Goal: Task Accomplishment & Management: Manage account settings

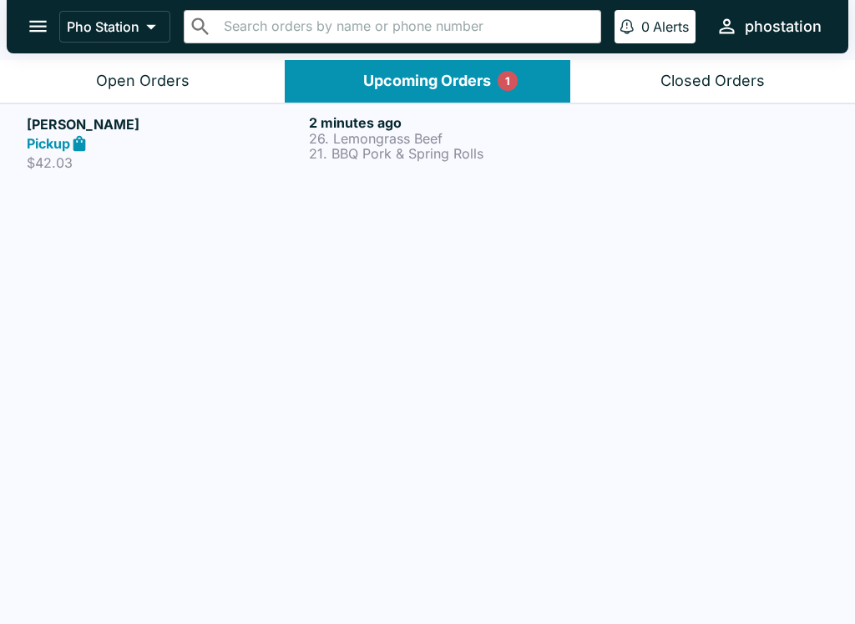
click at [269, 140] on div "Pickup" at bounding box center [164, 143] width 275 height 19
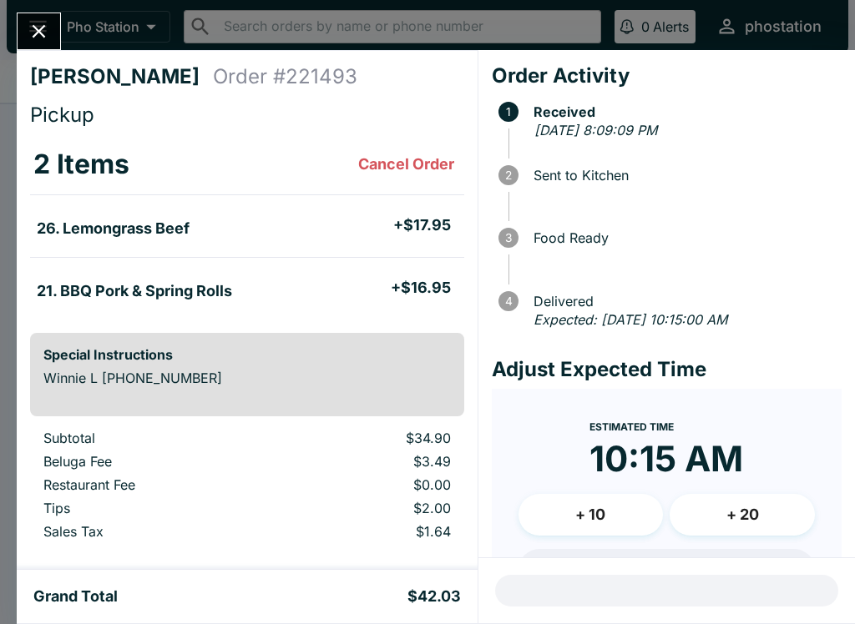
click at [736, 508] on button "+ 20" at bounding box center [741, 515] width 145 height 42
click at [605, 509] on button "+ 10" at bounding box center [590, 515] width 145 height 42
click at [690, 411] on form "Estimated Time 10:45 AM + 10 + 20 Reset Update ETA" at bounding box center [667, 527] width 350 height 277
click at [14, 8] on div "Winnie L Order # 221493 Pickup 2 Items Cancel Order 26. Lemongrass Beef + $17.9…" at bounding box center [427, 312] width 855 height 624
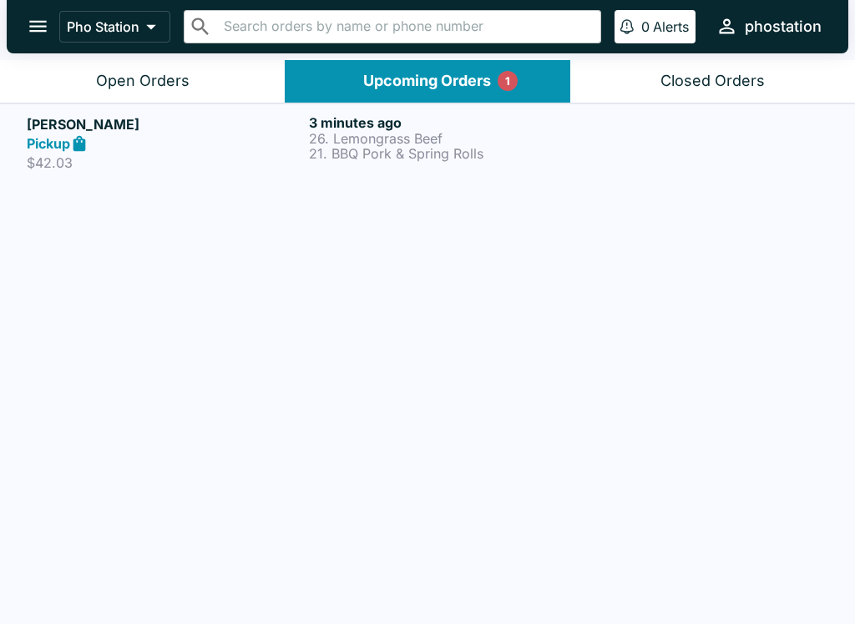
click at [47, 22] on icon "open drawer" at bounding box center [38, 26] width 23 height 23
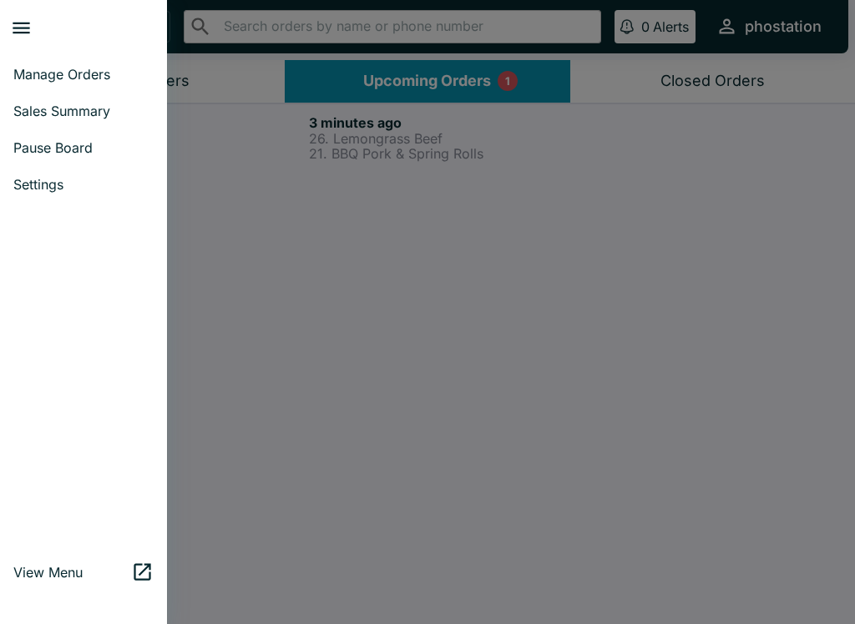
click at [450, 174] on div at bounding box center [427, 312] width 855 height 624
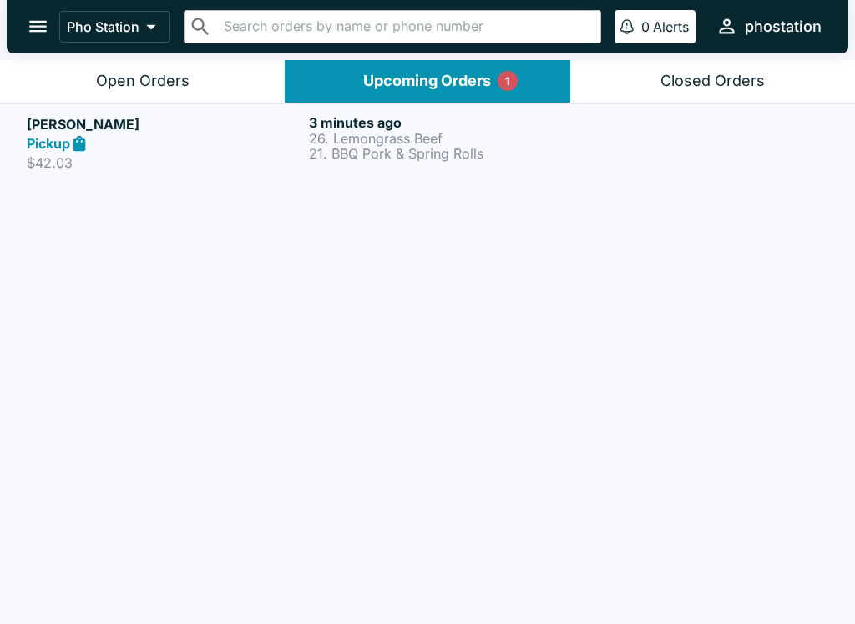
click at [472, 148] on p "21. BBQ Pork & Spring Rolls" at bounding box center [446, 153] width 275 height 15
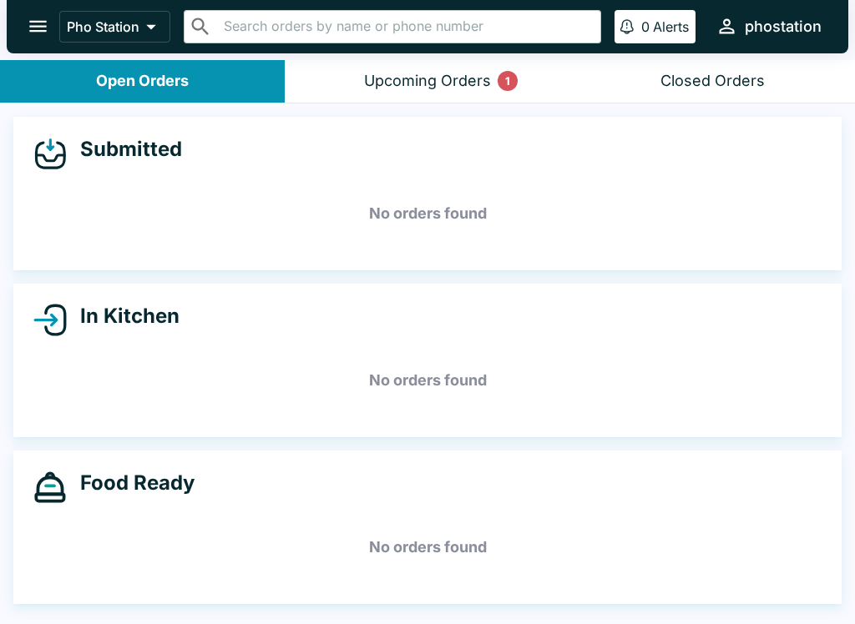
click at [437, 92] on button "Upcoming Orders 1" at bounding box center [427, 81] width 285 height 43
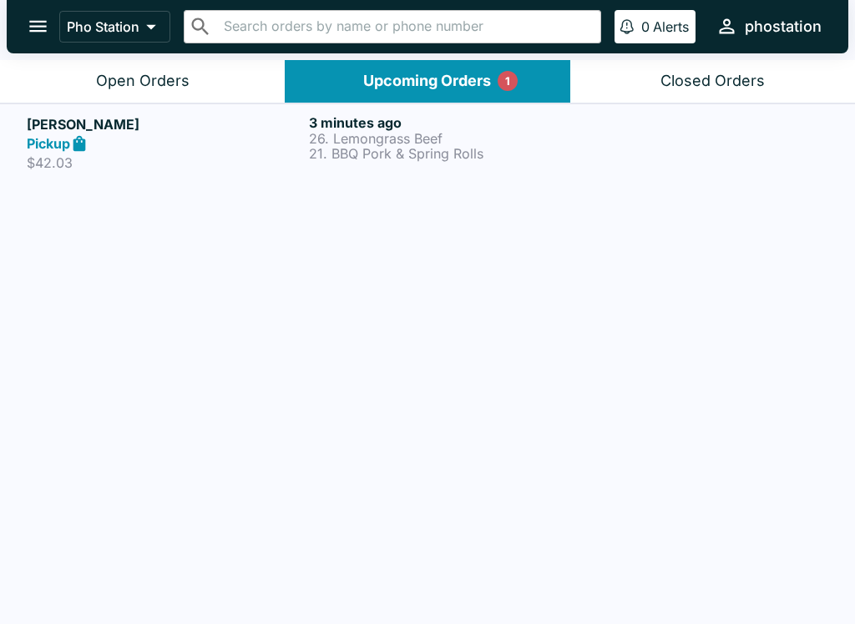
click at [409, 124] on h6 "3 minutes ago" at bounding box center [446, 122] width 275 height 17
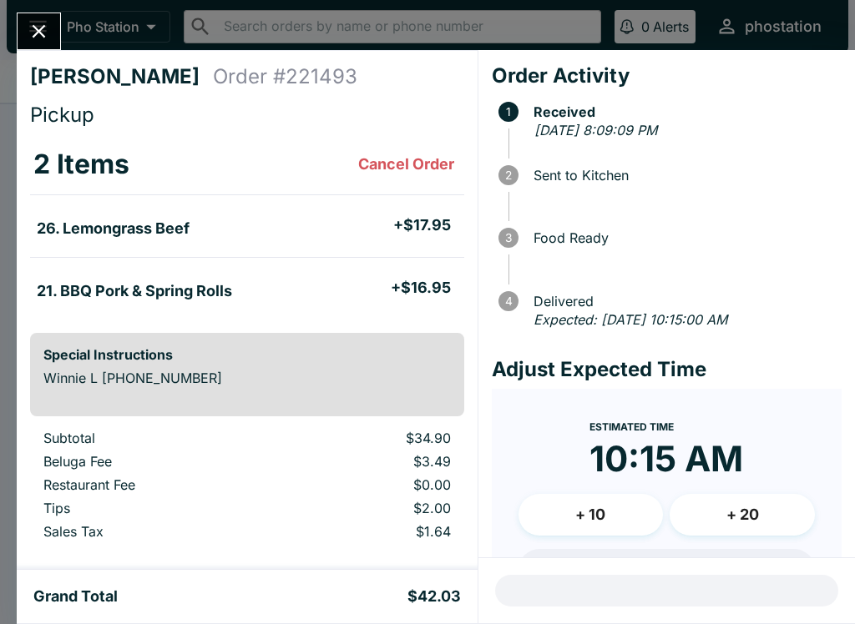
click at [305, 131] on div "Winnie L Order # 221493 Pickup 2 Items Cancel Order 26. Lemongrass Beef + $17.9…" at bounding box center [247, 310] width 461 height 520
click at [688, 369] on h4 "Adjust Expected Time" at bounding box center [667, 369] width 350 height 25
click at [718, 371] on h4 "Adjust Expected Time" at bounding box center [667, 369] width 350 height 25
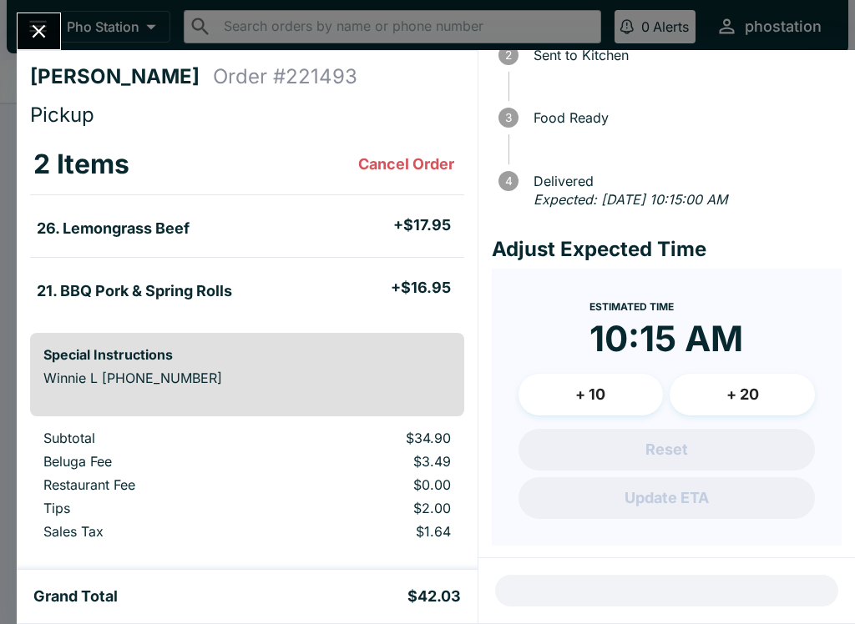
scroll to position [119, 0]
click at [570, 549] on div "Order Activity 1 Received Fri Sep 05 2025 - 8:09:09 PM 2 Sent to Kitchen 3 Food…" at bounding box center [666, 304] width 376 height 508
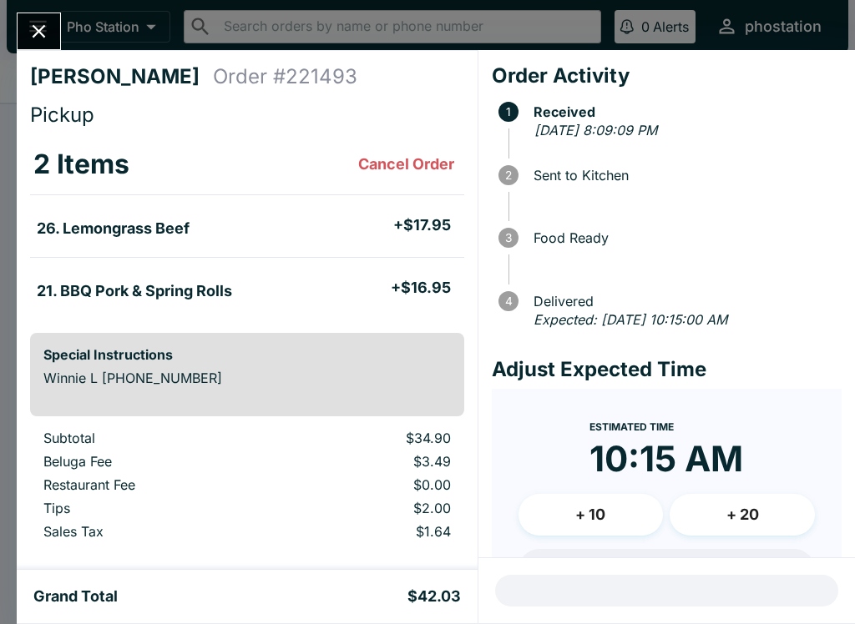
scroll to position [0, 0]
click at [37, 24] on icon "Close" at bounding box center [39, 31] width 23 height 23
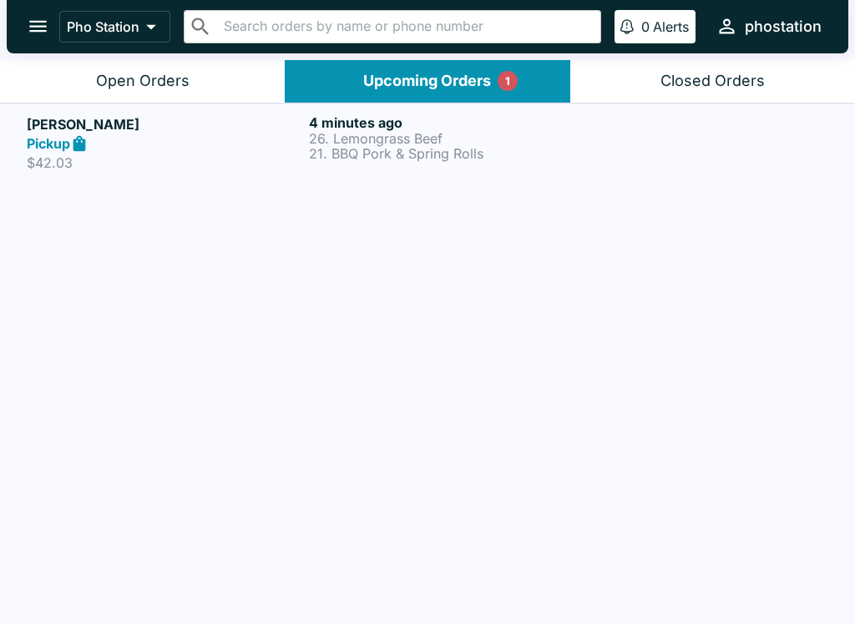
click at [446, 158] on p "21. BBQ Pork & Spring Rolls" at bounding box center [446, 153] width 275 height 15
